Goal: Task Accomplishment & Management: Manage account settings

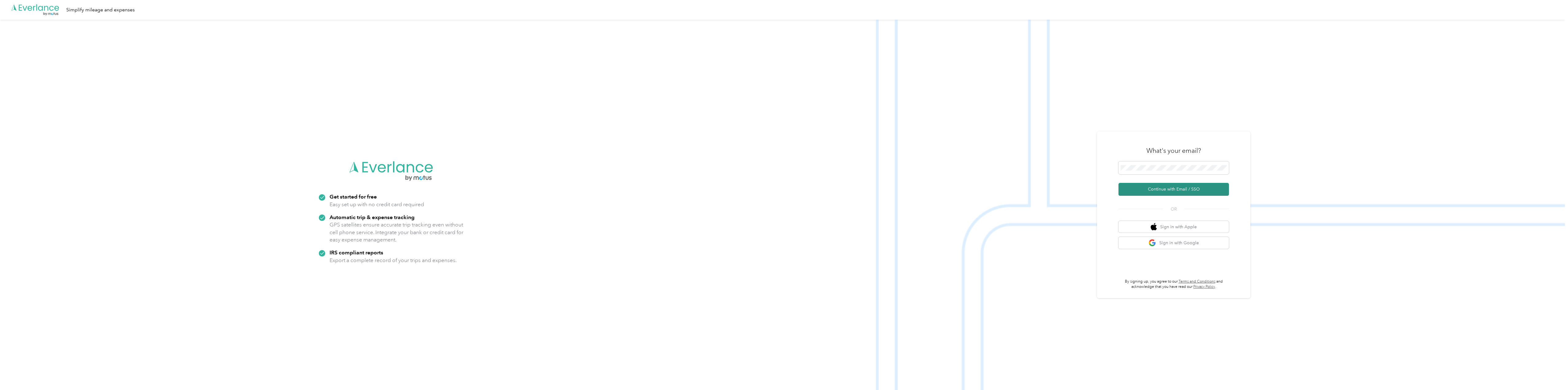
click at [1171, 189] on button "Continue with Email / SSO" at bounding box center [1173, 189] width 110 height 13
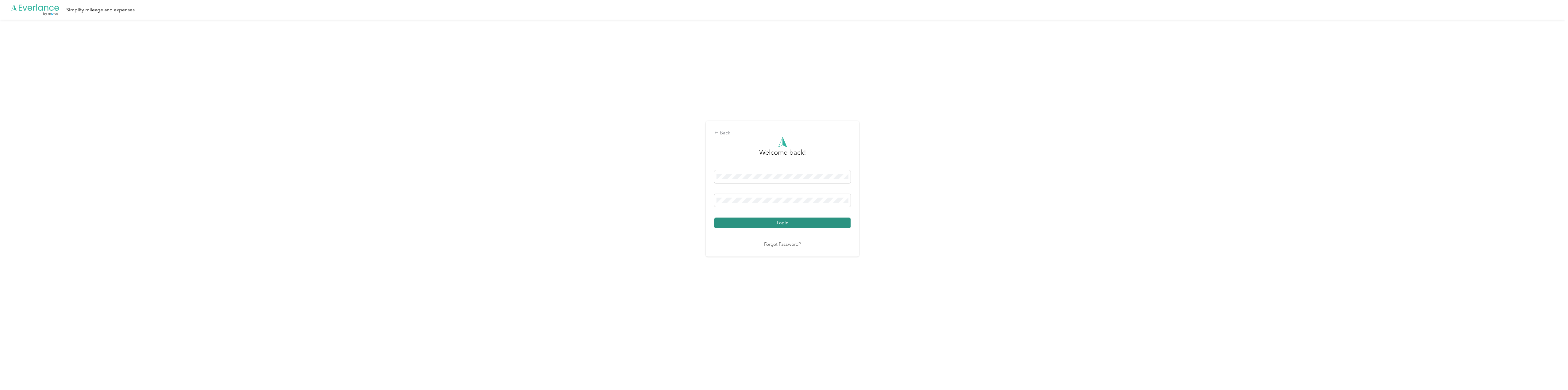
click at [794, 221] on button "Login" at bounding box center [783, 223] width 136 height 11
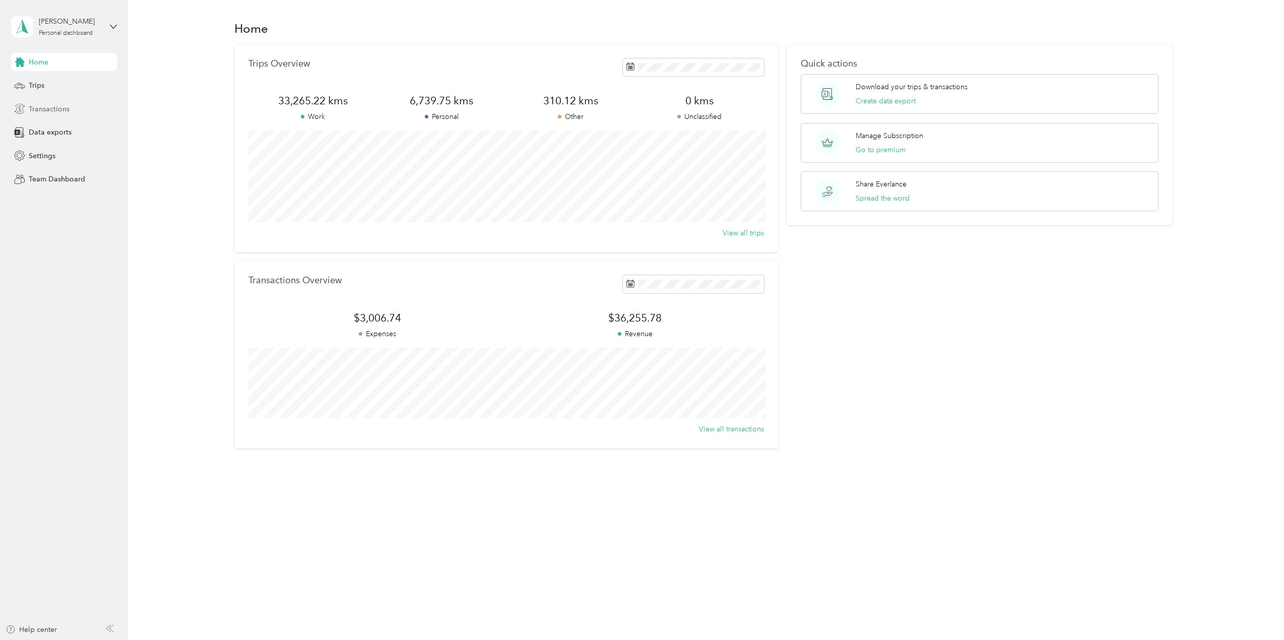
click at [42, 110] on span "Transactions" at bounding box center [49, 109] width 41 height 11
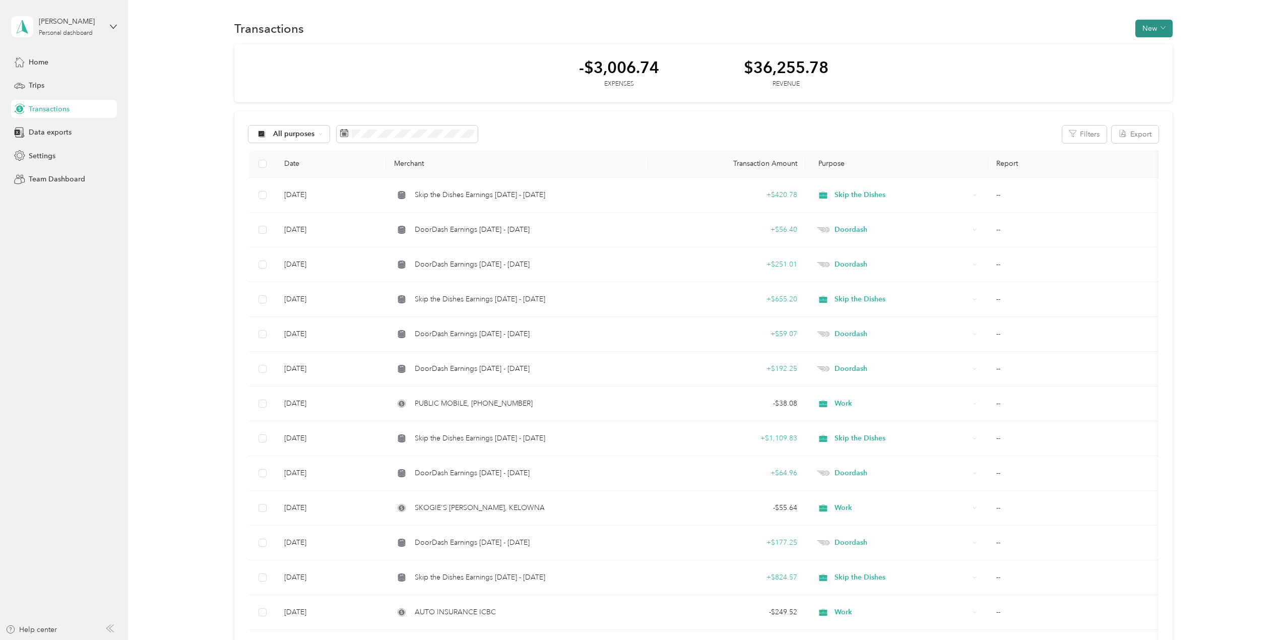
click at [1152, 24] on button "New" at bounding box center [1154, 29] width 37 height 18
click at [1146, 61] on span "Revenue" at bounding box center [1150, 65] width 28 height 11
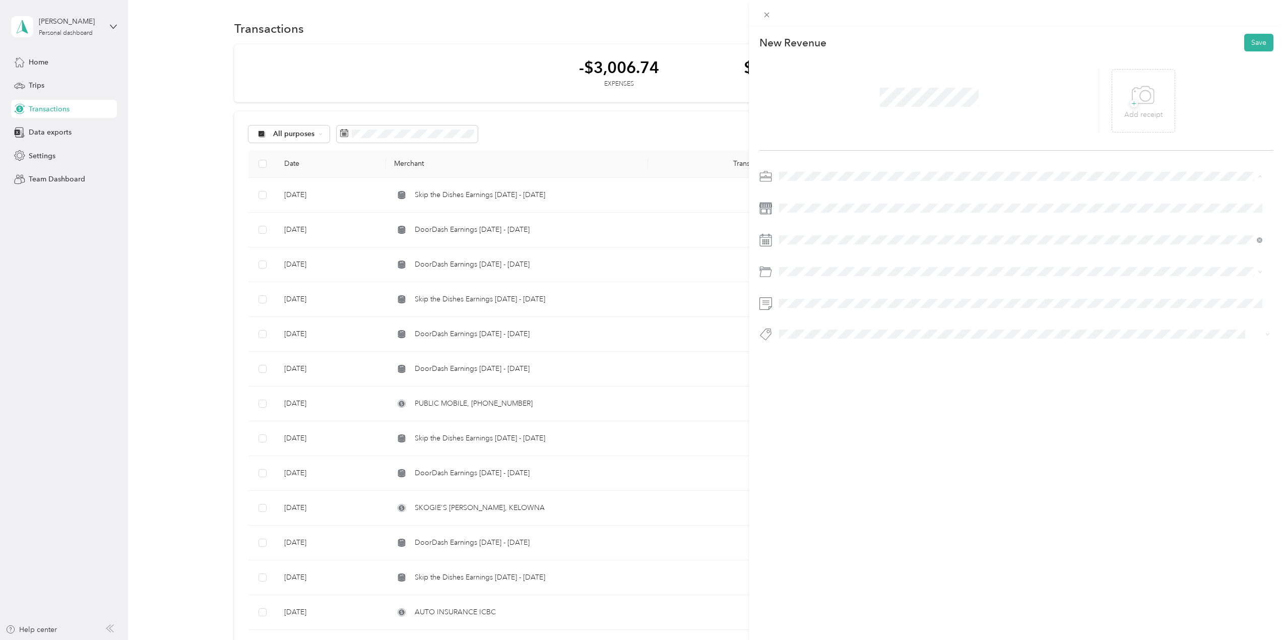
drag, startPoint x: 804, startPoint y: 244, endPoint x: 798, endPoint y: 231, distance: 14.2
click at [804, 244] on span "Doordash" at bounding box center [799, 247] width 32 height 9
click at [782, 202] on span at bounding box center [1025, 208] width 498 height 16
click at [815, 378] on div "22" at bounding box center [813, 380] width 13 height 13
click at [955, 441] on div "This revenue cannot be edited because it is either under review, approved, or p…" at bounding box center [1016, 347] width 535 height 640
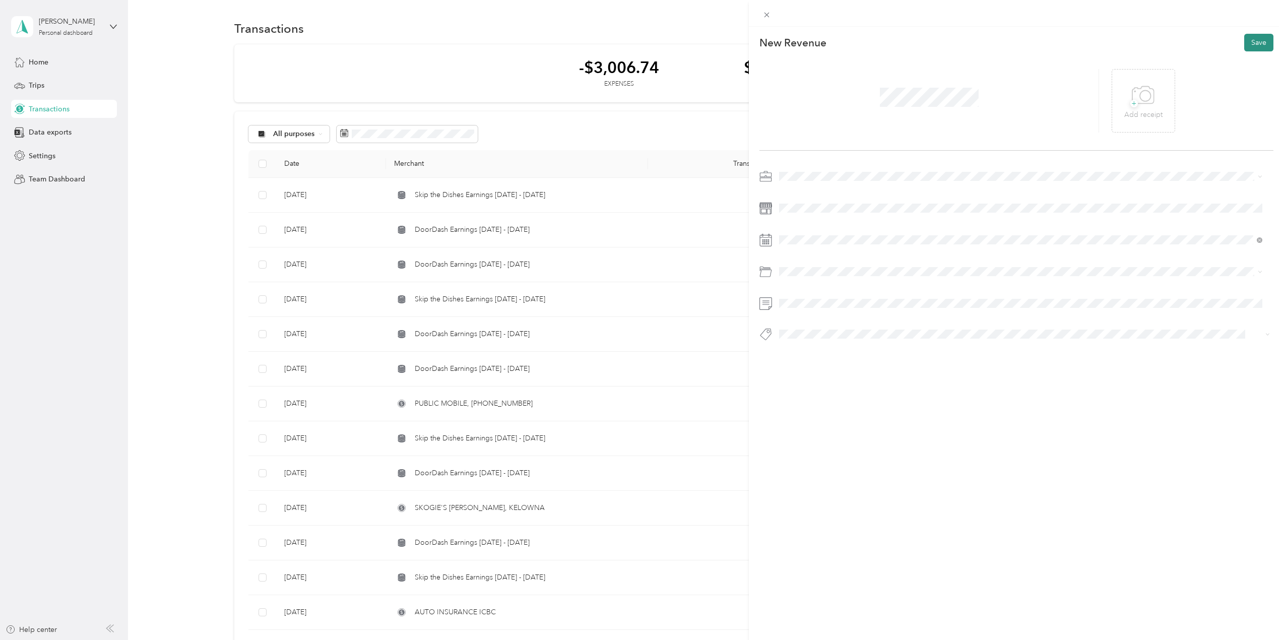
click at [1249, 45] on button "Save" at bounding box center [1259, 43] width 29 height 18
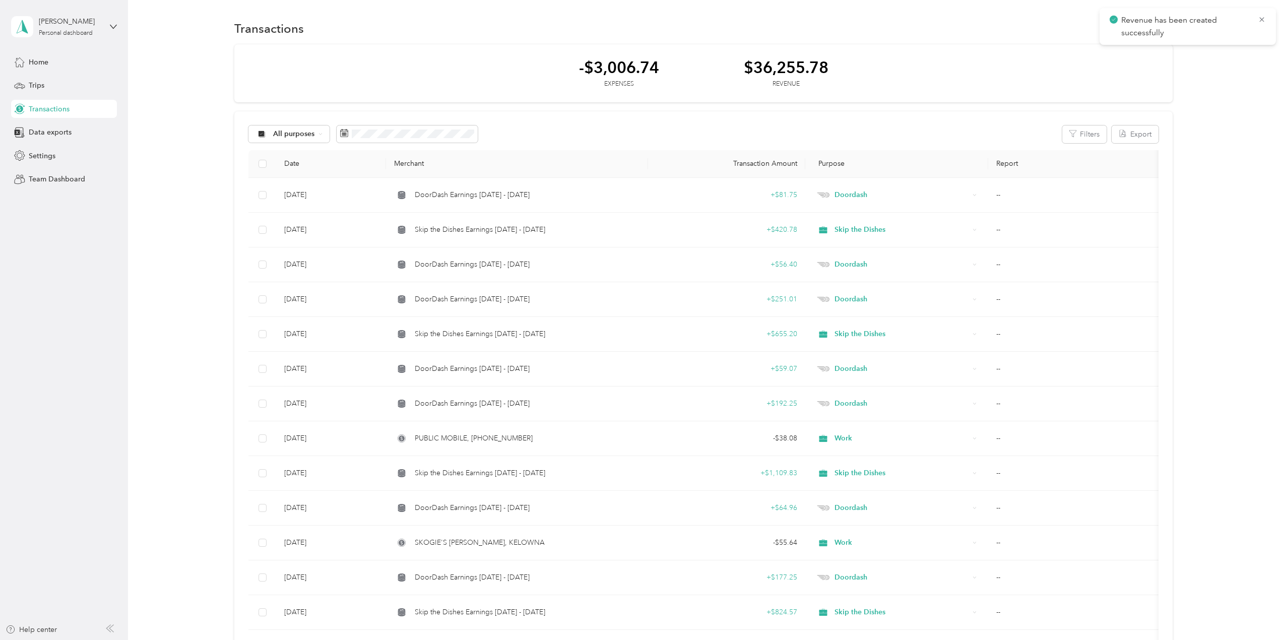
click at [1264, 21] on icon at bounding box center [1262, 19] width 8 height 9
click at [1148, 30] on button "New" at bounding box center [1154, 29] width 37 height 18
click at [1137, 61] on span "Revenue" at bounding box center [1150, 65] width 28 height 11
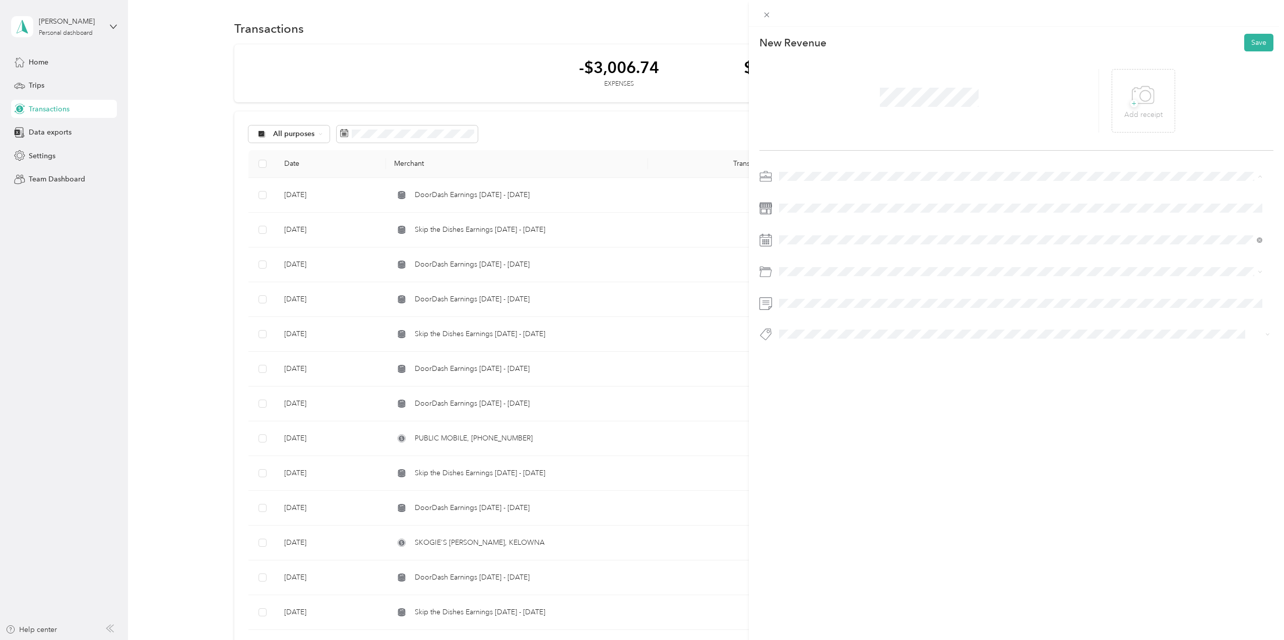
click at [814, 246] on span "Doordash" at bounding box center [799, 247] width 32 height 9
click at [826, 379] on div "23" at bounding box center [826, 380] width 13 height 13
click at [1245, 45] on button "Save" at bounding box center [1259, 43] width 29 height 18
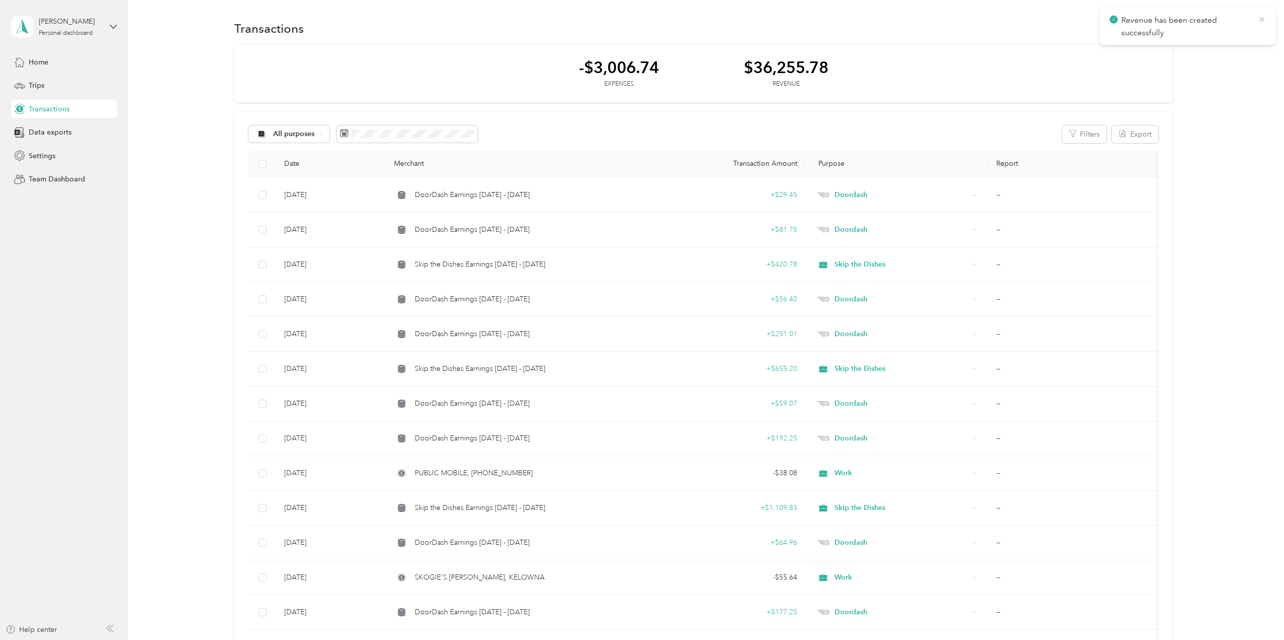
click at [1263, 19] on icon at bounding box center [1262, 19] width 5 height 5
click at [1156, 30] on button "New" at bounding box center [1154, 29] width 37 height 18
click at [1139, 68] on span "Revenue" at bounding box center [1150, 65] width 28 height 11
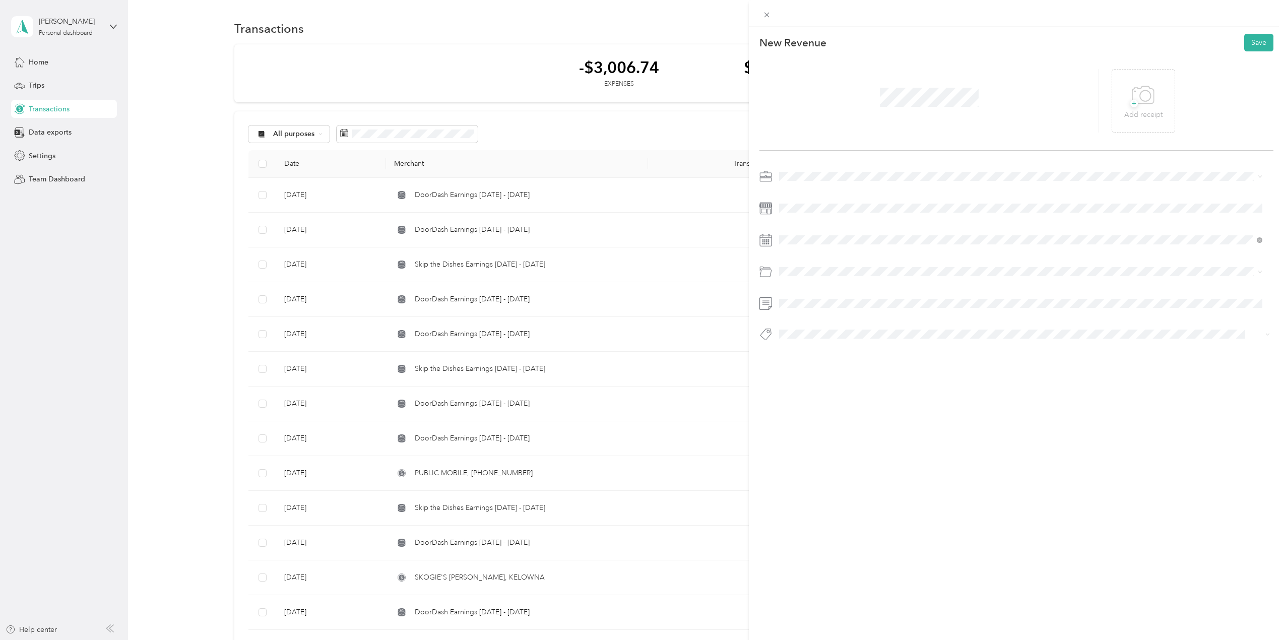
click at [812, 235] on ol "Work Personal Skip the Dishes Doordash Other Charity Medical Moving Commute" at bounding box center [1021, 251] width 490 height 141
click at [850, 381] on div "25" at bounding box center [852, 380] width 13 height 13
click at [1245, 46] on button "Save" at bounding box center [1259, 43] width 29 height 18
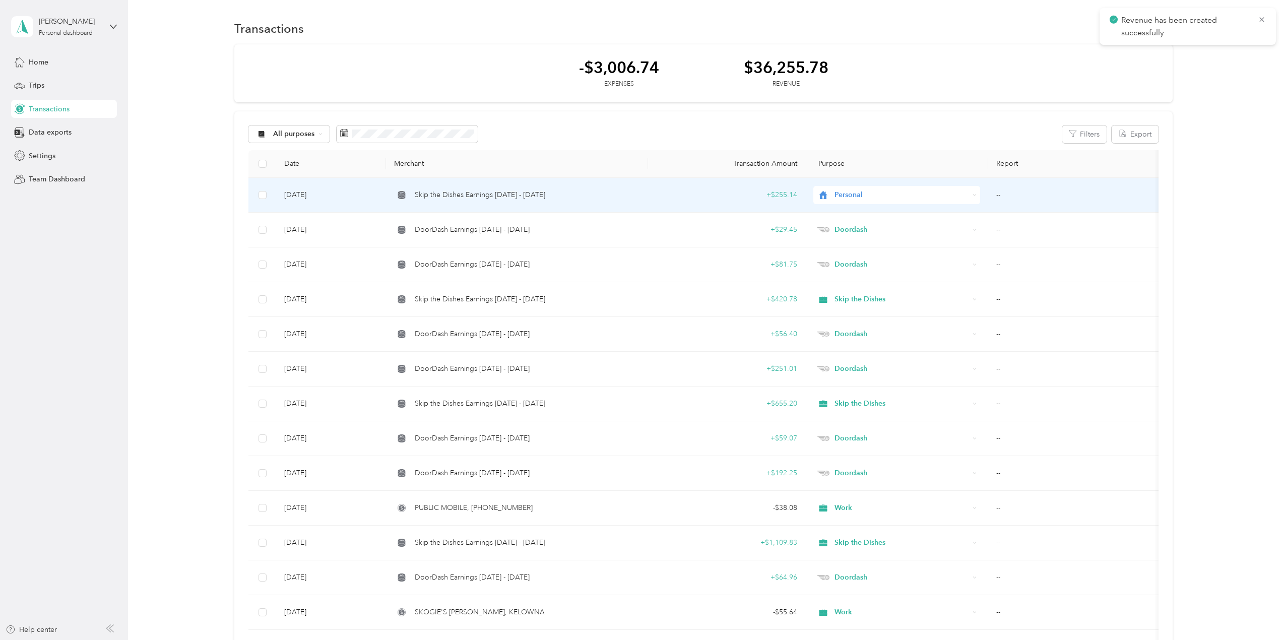
click at [865, 192] on span "Personal" at bounding box center [902, 195] width 135 height 11
click at [865, 256] on ol "Work Personal Skip the Dishes Doordash Other Charity Medical Moving Commute" at bounding box center [896, 275] width 167 height 141
click at [851, 191] on span "Personal" at bounding box center [902, 195] width 135 height 11
click at [855, 251] on li "Skip the Dishes" at bounding box center [896, 246] width 167 height 18
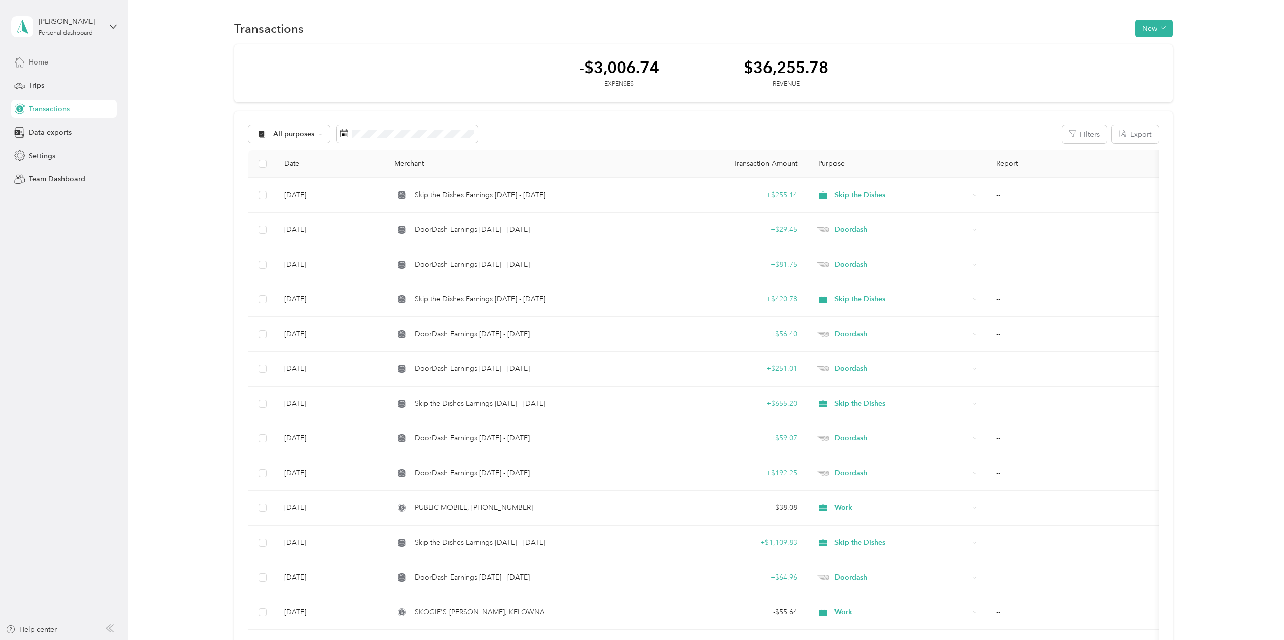
click at [42, 57] on span "Home" at bounding box center [39, 62] width 20 height 11
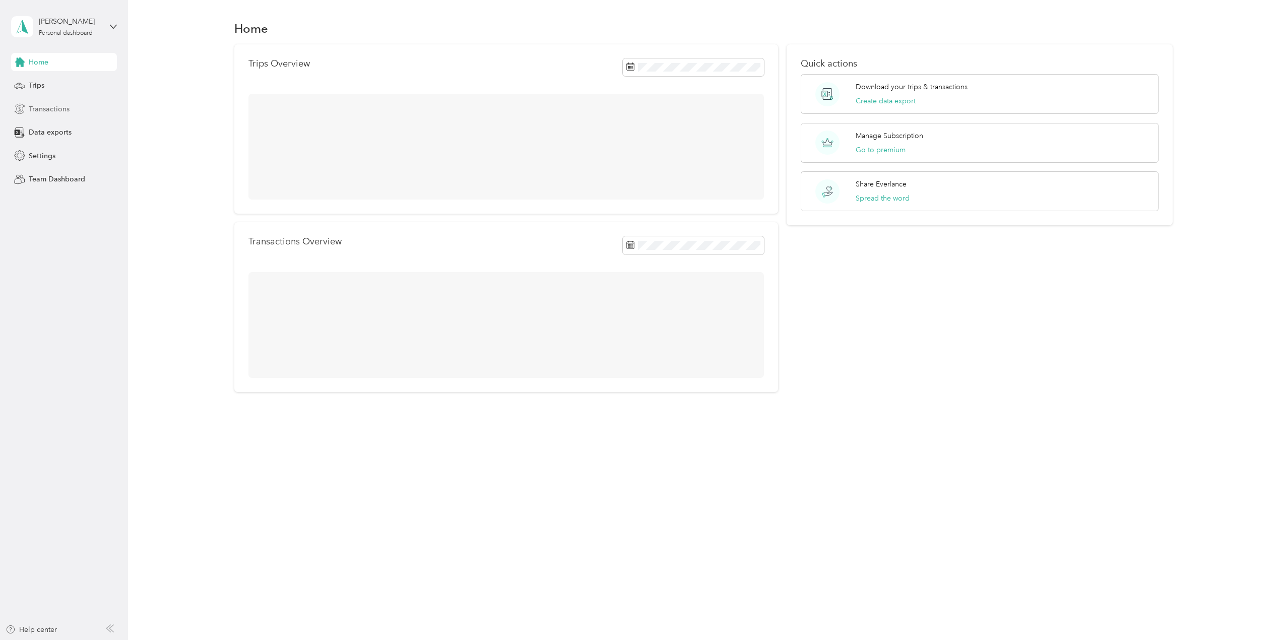
click at [53, 111] on span "Transactions" at bounding box center [49, 109] width 41 height 11
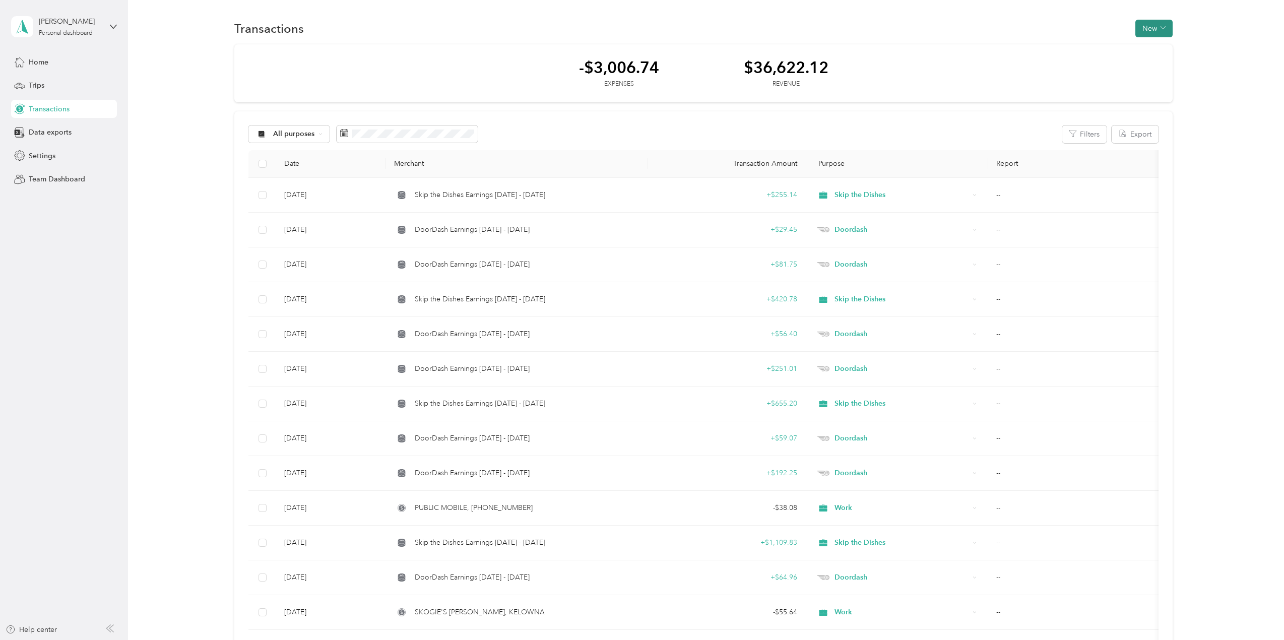
click at [1148, 28] on button "New" at bounding box center [1154, 29] width 37 height 18
click at [1140, 47] on span "Expense" at bounding box center [1149, 47] width 27 height 11
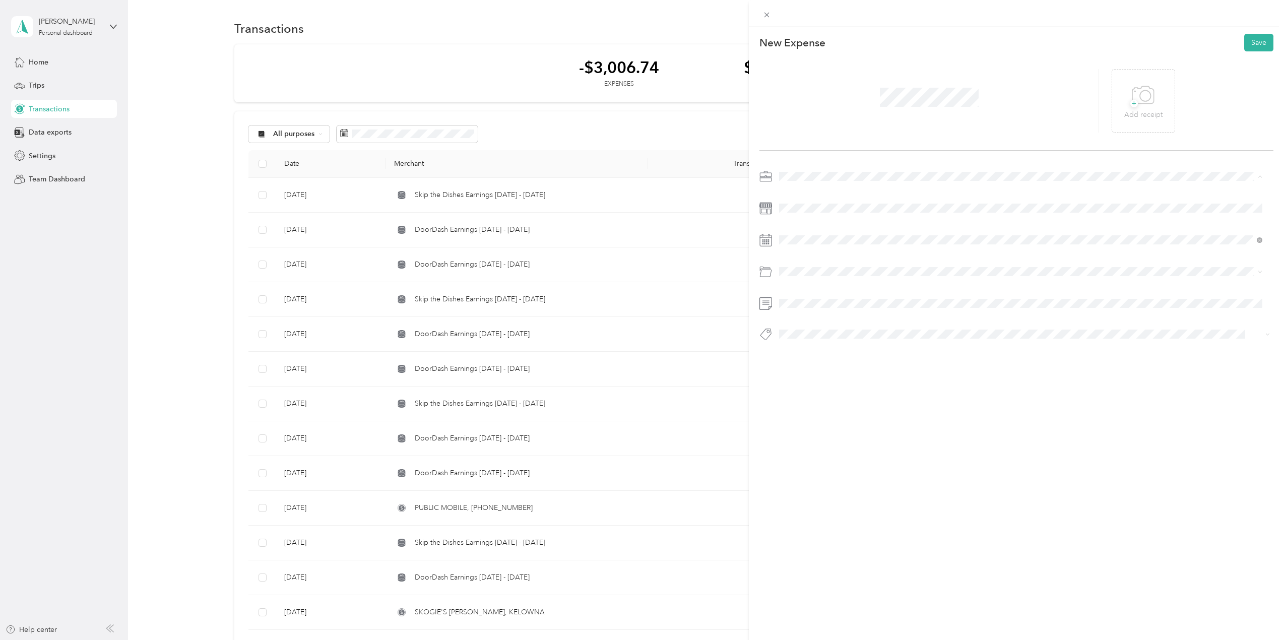
click at [794, 196] on li "Work" at bounding box center [1021, 195] width 490 height 18
click at [870, 382] on div "26" at bounding box center [865, 380] width 13 height 13
click at [819, 325] on ol "Default categories Gasoline Car Maintenance and Repairs Car Lease Payments Park…" at bounding box center [1021, 349] width 490 height 141
click at [1245, 45] on button "Save" at bounding box center [1259, 43] width 29 height 18
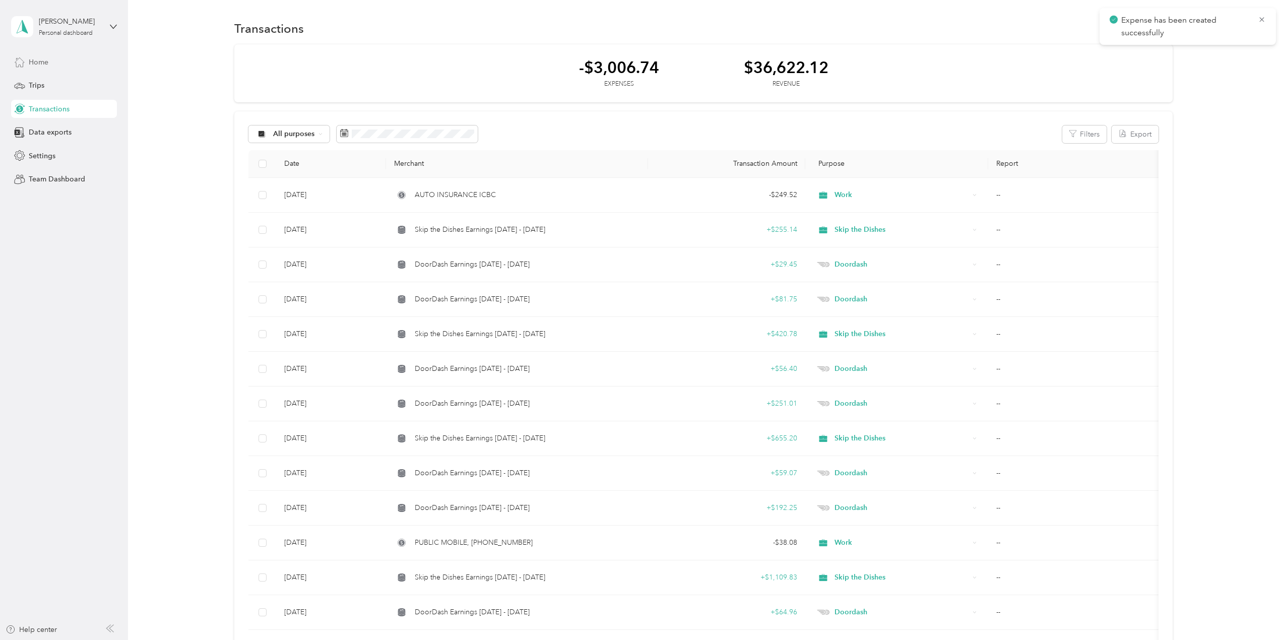
click at [41, 65] on span "Home" at bounding box center [39, 62] width 20 height 11
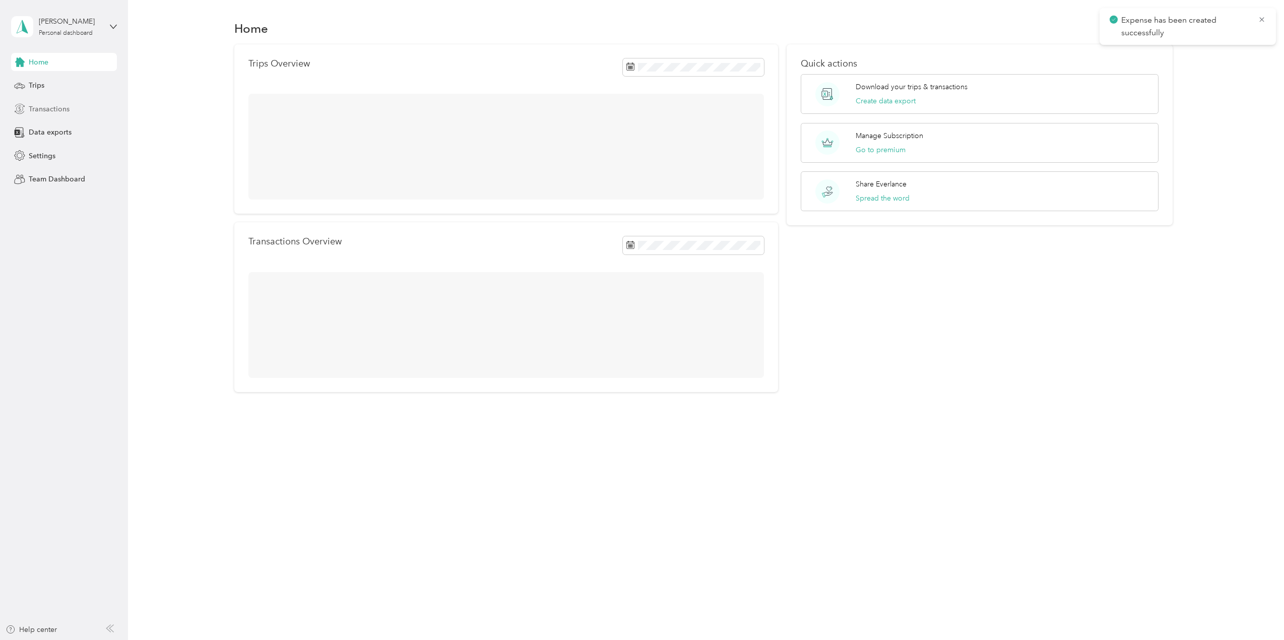
click at [43, 113] on span "Transactions" at bounding box center [49, 109] width 41 height 11
